Goal: Transaction & Acquisition: Purchase product/service

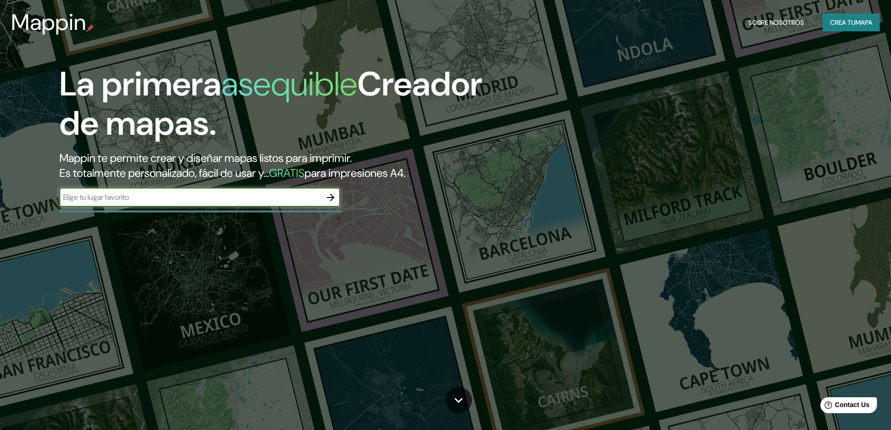
click at [214, 201] on input "text" at bounding box center [190, 197] width 262 height 11
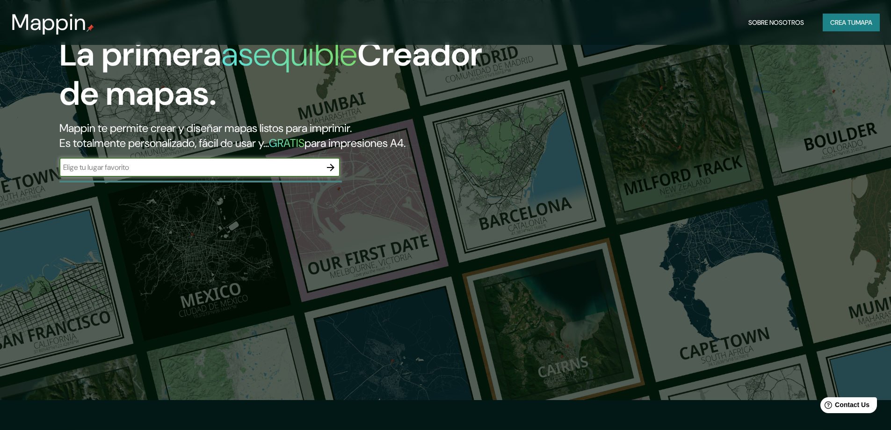
scroll to position [47, 0]
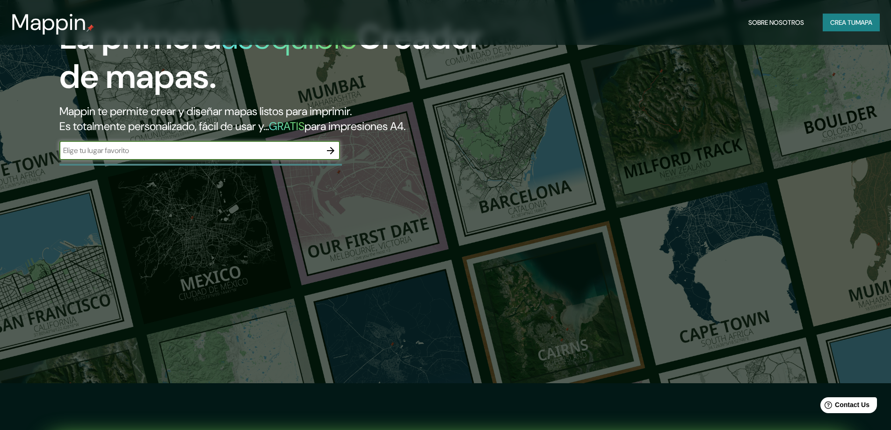
click at [334, 150] on icon "button" at bounding box center [330, 150] width 7 height 7
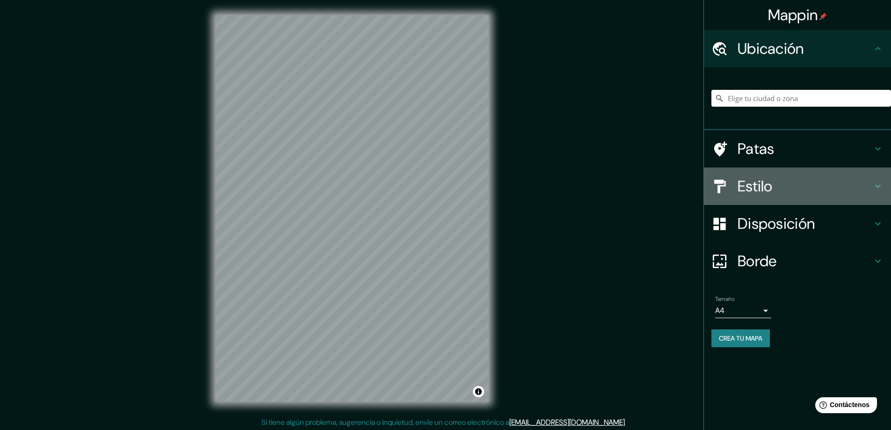
click at [755, 189] on font "Estilo" at bounding box center [755, 186] width 35 height 20
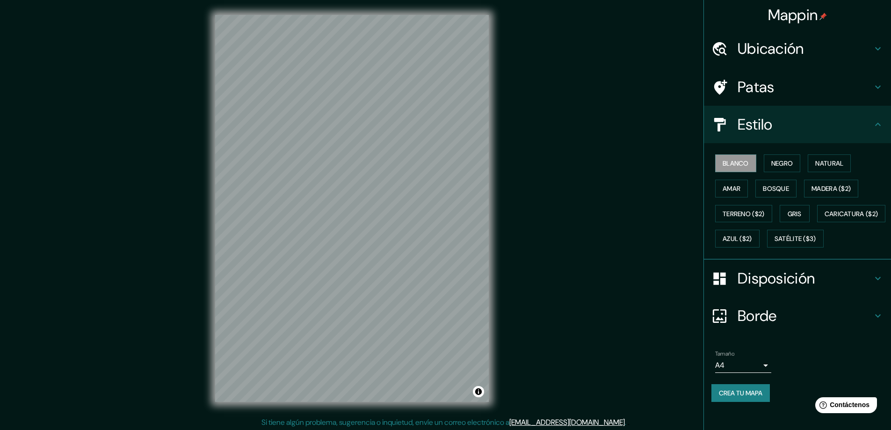
click at [751, 288] on font "Disposición" at bounding box center [776, 279] width 77 height 20
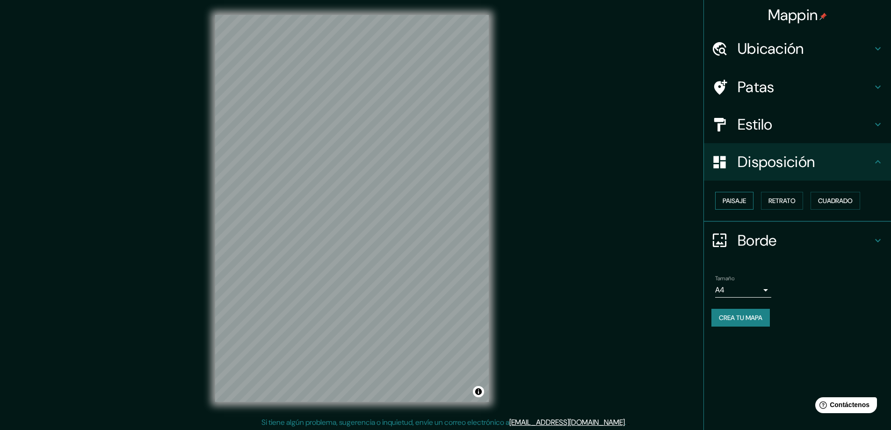
click at [741, 205] on font "Paisaje" at bounding box center [734, 201] width 23 height 12
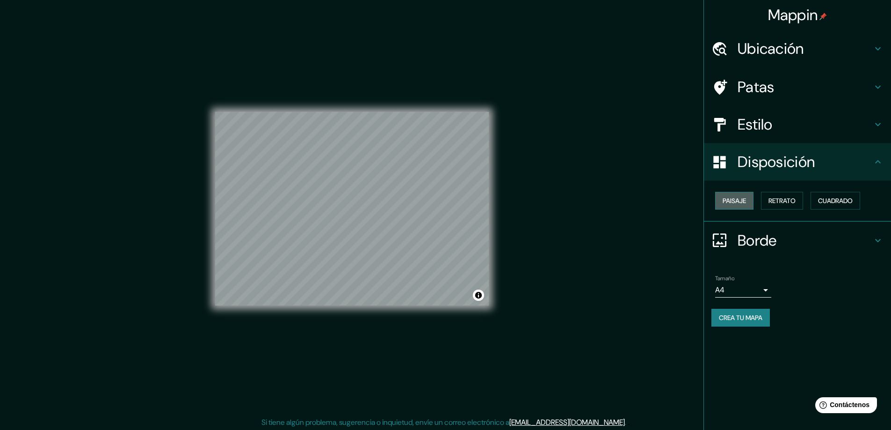
click at [738, 202] on font "Paisaje" at bounding box center [734, 201] width 23 height 8
click at [791, 195] on font "Retrato" at bounding box center [782, 201] width 27 height 12
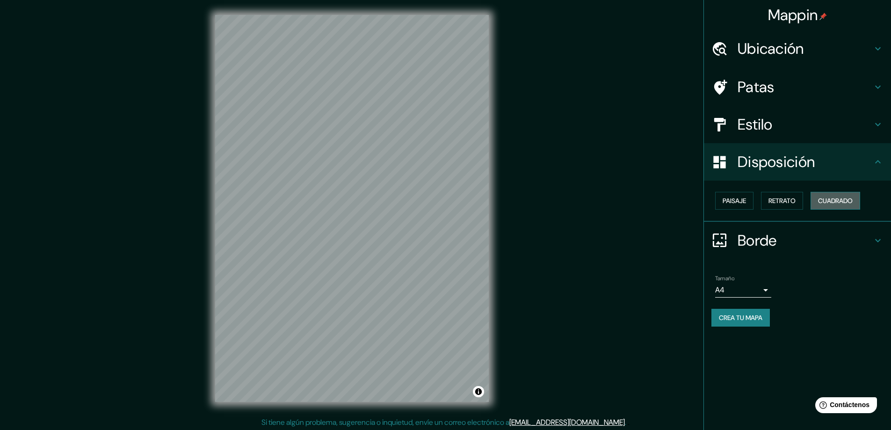
click at [833, 197] on font "Cuadrado" at bounding box center [835, 201] width 35 height 8
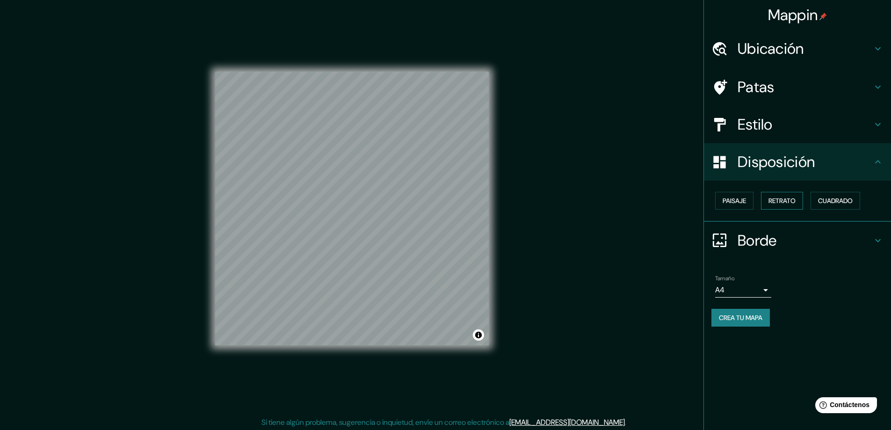
click at [787, 195] on font "Retrato" at bounding box center [782, 201] width 27 height 12
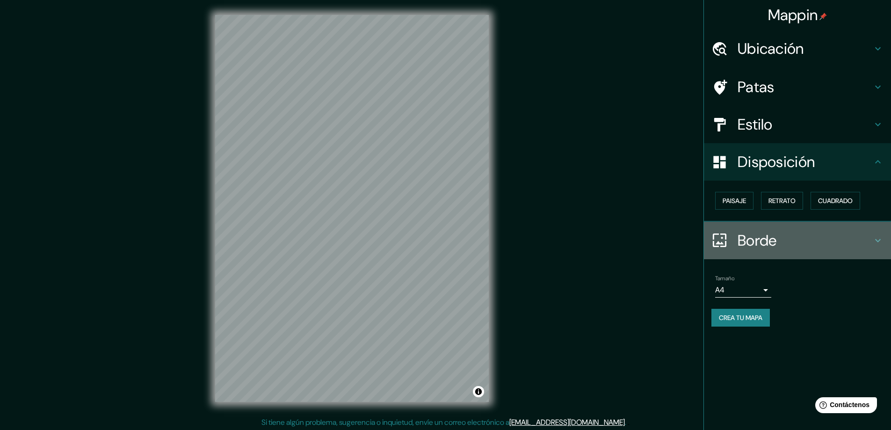
click at [741, 246] on font "Borde" at bounding box center [757, 241] width 39 height 20
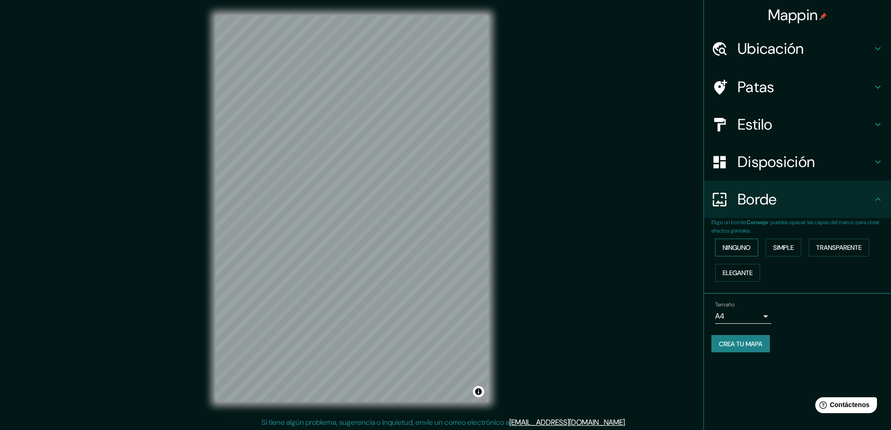
click at [745, 248] on font "Ninguno" at bounding box center [737, 247] width 28 height 8
click at [751, 268] on font "Elegante" at bounding box center [738, 273] width 30 height 12
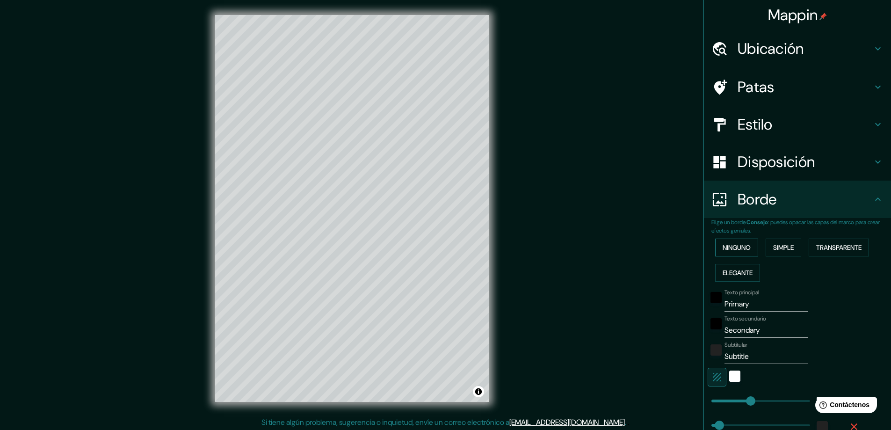
click at [742, 253] on font "Ninguno" at bounding box center [737, 247] width 28 height 12
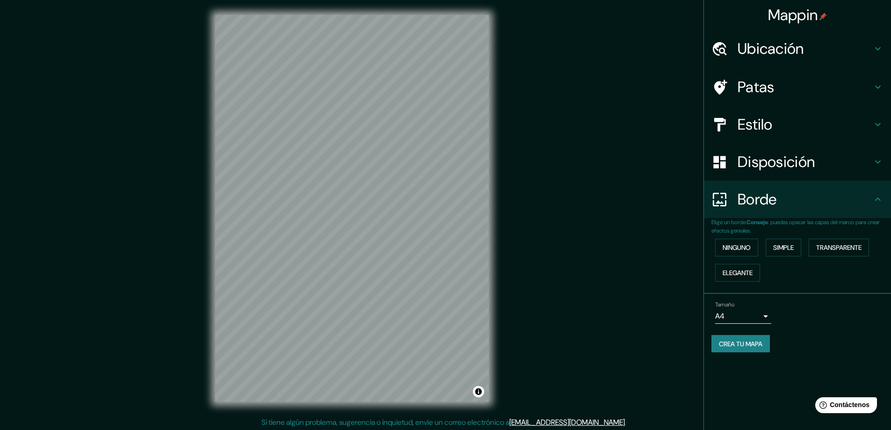
click at [751, 172] on div "Disposición" at bounding box center [797, 161] width 187 height 37
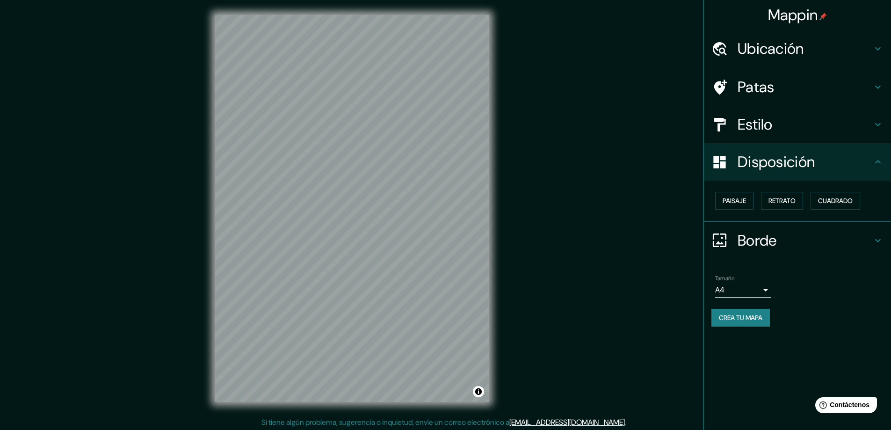
click at [747, 124] on font "Estilo" at bounding box center [755, 125] width 35 height 20
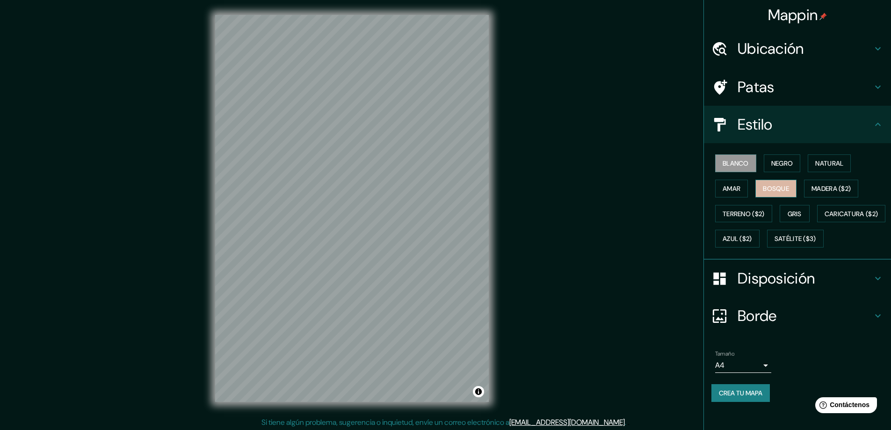
click at [770, 187] on font "Bosque" at bounding box center [776, 188] width 26 height 8
click at [744, 168] on button "Blanco" at bounding box center [735, 163] width 41 height 18
click at [778, 82] on h4 "Patas" at bounding box center [805, 87] width 135 height 19
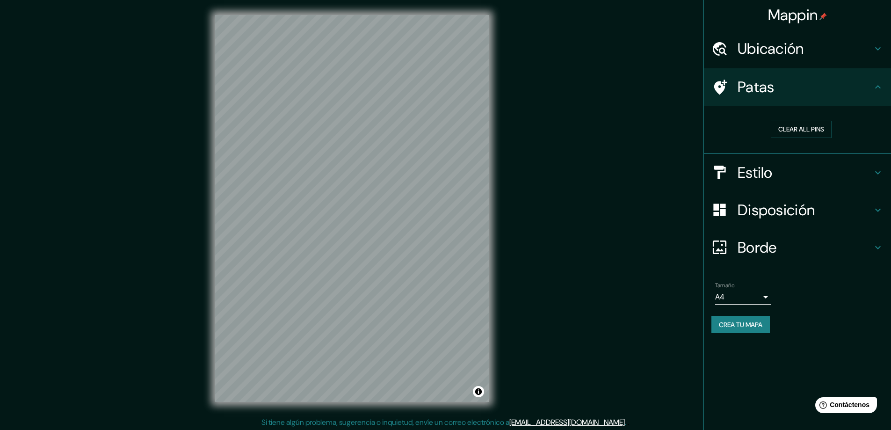
click at [770, 53] on font "Ubicación" at bounding box center [771, 49] width 66 height 20
